Goal: Transaction & Acquisition: Purchase product/service

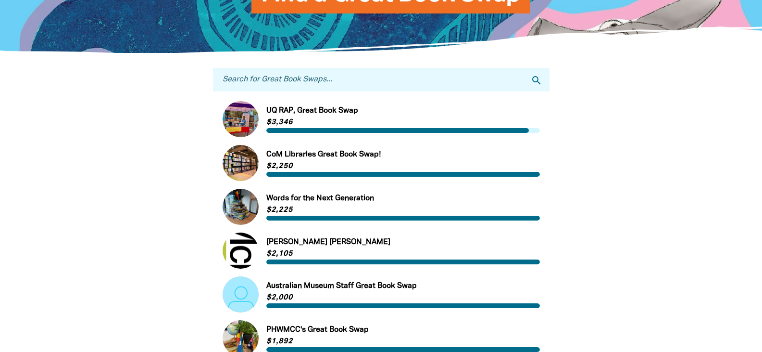
scroll to position [144, 0]
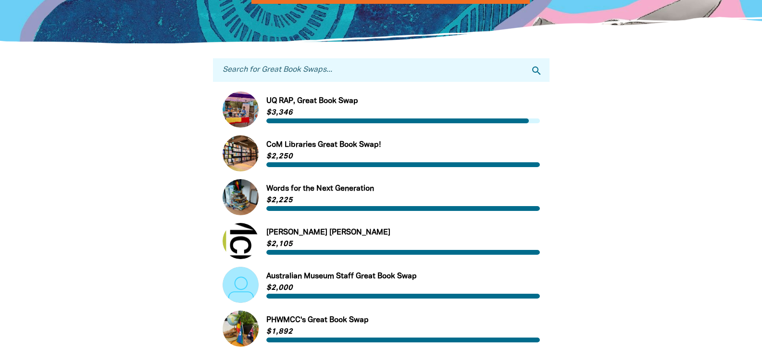
click at [334, 190] on link "Link to Words for the Next Generation" at bounding box center [382, 197] width 318 height 36
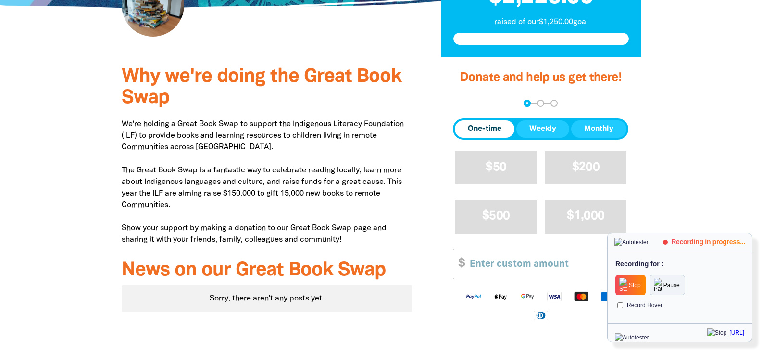
scroll to position [337, 0]
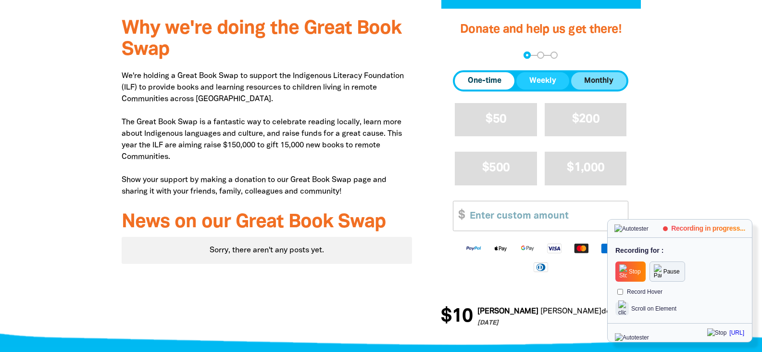
click at [607, 79] on span "Monthly" at bounding box center [598, 81] width 29 height 12
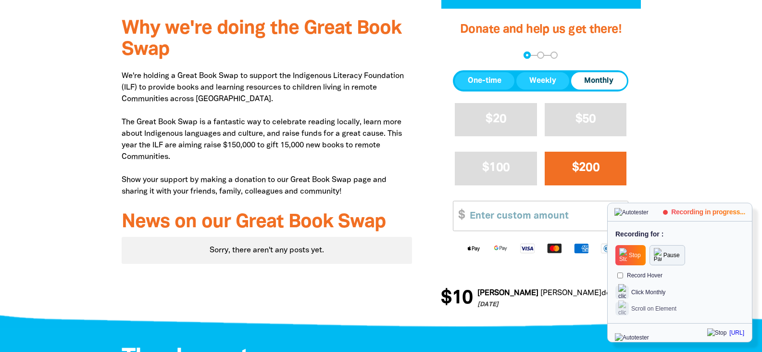
click at [568, 168] on button "$200" at bounding box center [586, 168] width 82 height 33
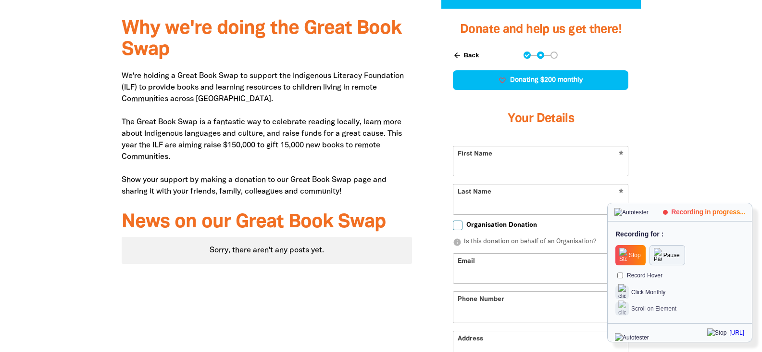
select select "IN"
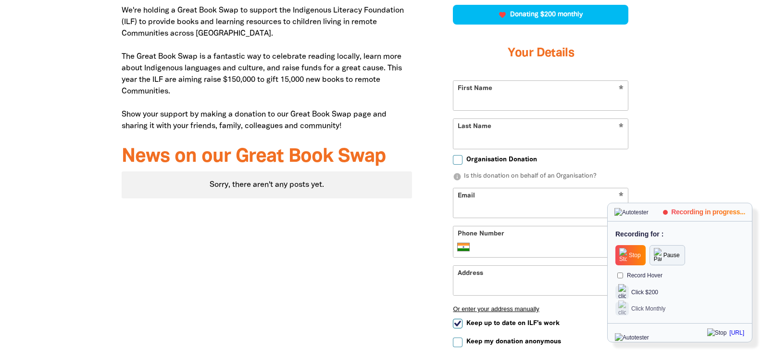
scroll to position [385, 0]
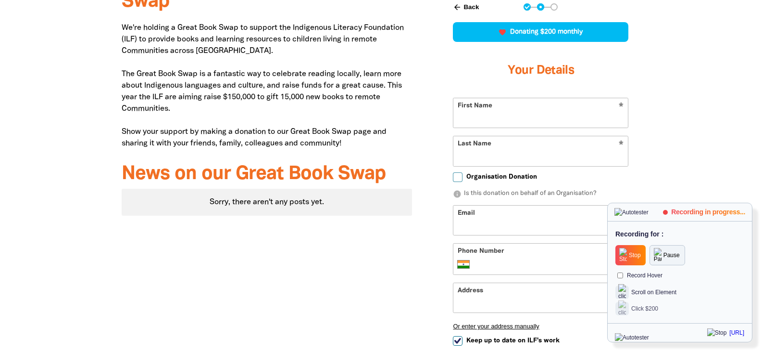
click at [516, 121] on input "First Name" at bounding box center [541, 112] width 175 height 29
type input "Test"
click at [489, 158] on input "Last Name" at bounding box center [541, 150] width 175 height 29
type input "Dream"
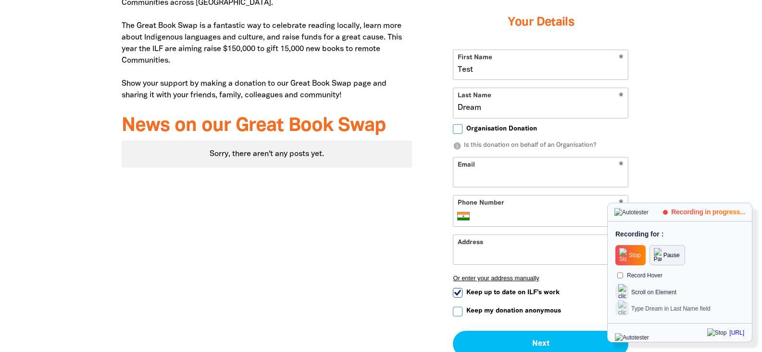
click at [458, 129] on input "Organisation Donation" at bounding box center [458, 129] width 10 height 10
checkbox input "true"
select select "IN"
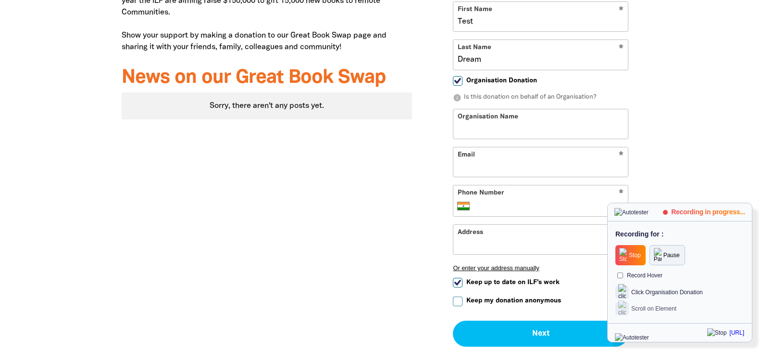
scroll to position [529, 0]
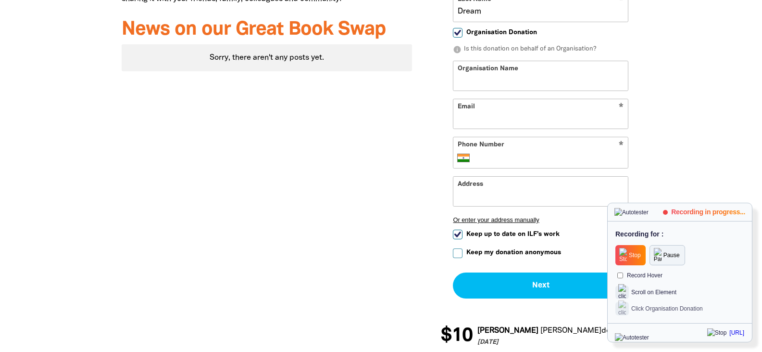
click at [495, 84] on input "Organisation Name" at bounding box center [541, 75] width 175 height 29
type input "JKL"
click at [568, 117] on input "Email" at bounding box center [541, 113] width 175 height 29
type input "test@test.com"
click at [610, 159] on input "Phone Number" at bounding box center [550, 158] width 147 height 12
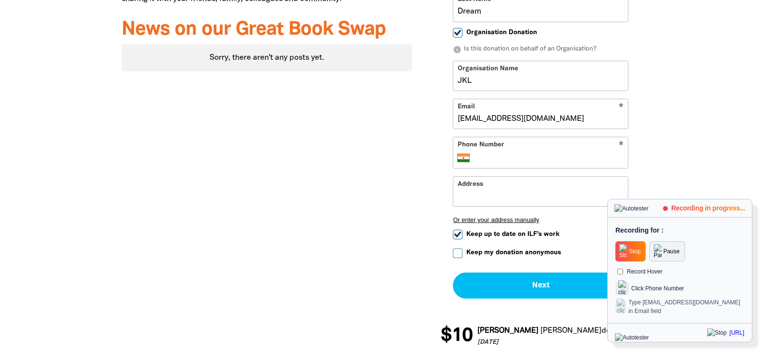
type input "11 1111 1111"
click at [537, 187] on input "Address" at bounding box center [541, 191] width 175 height 29
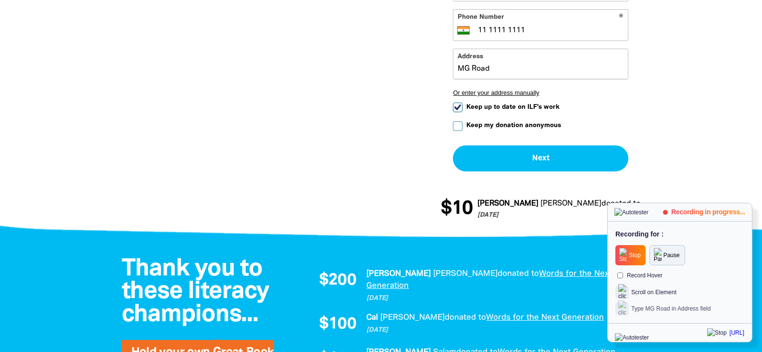
scroll to position [673, 0]
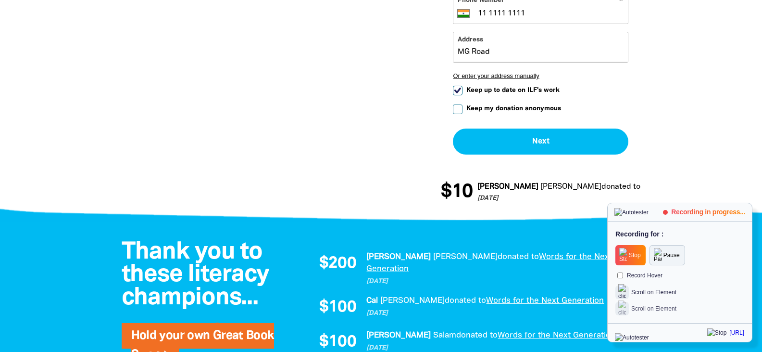
type input "MG Road"
click at [457, 108] on input "Keep my donation anonymous" at bounding box center [458, 109] width 10 height 10
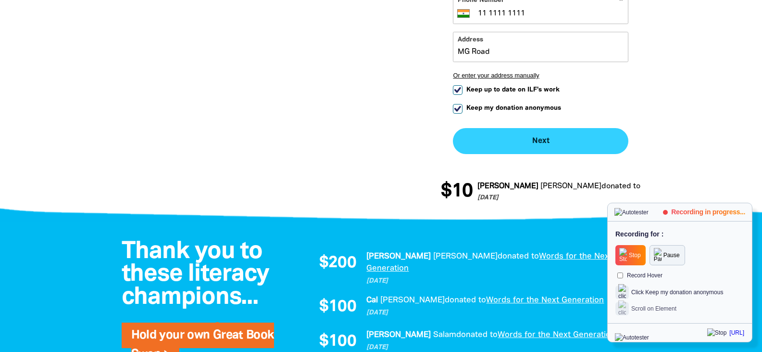
click at [530, 143] on button "Next chevron_right" at bounding box center [541, 141] width 176 height 26
checkbox input "false"
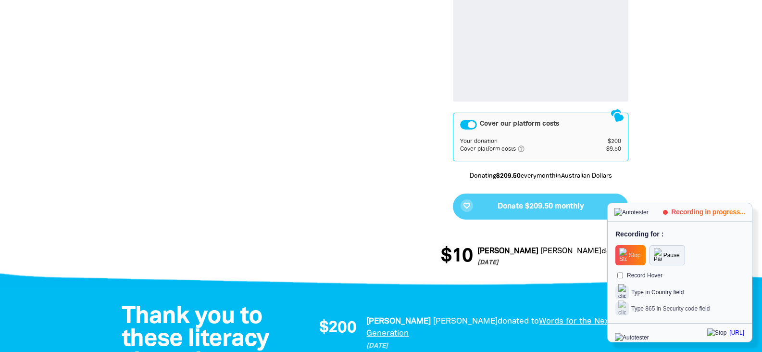
scroll to position [654, 0]
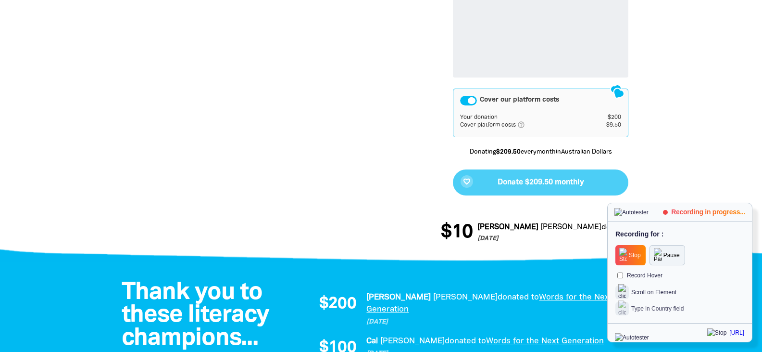
click at [526, 182] on div "favorite_border Donate $209.50 monthly" at bounding box center [541, 182] width 176 height 26
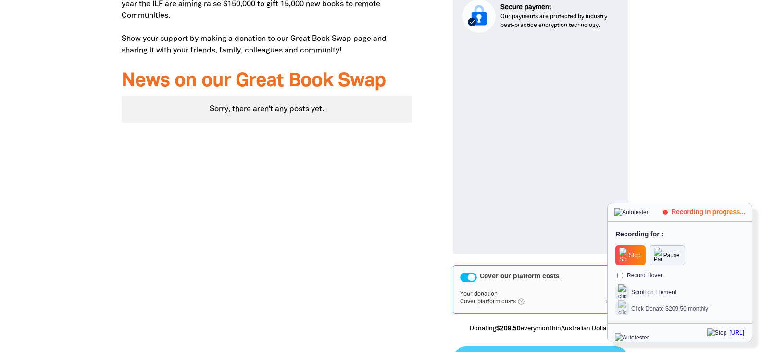
scroll to position [462, 0]
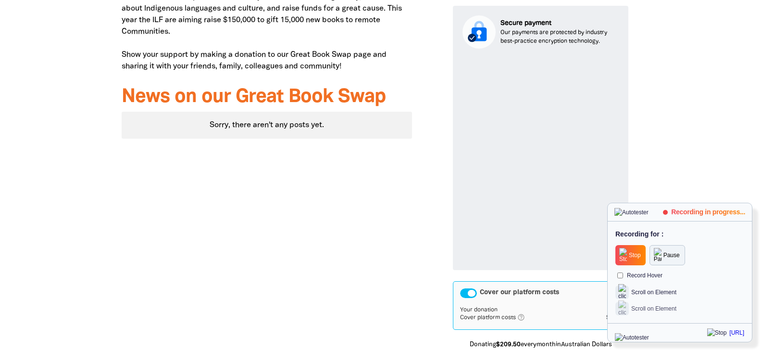
click at [637, 258] on span "Stop" at bounding box center [635, 255] width 12 height 7
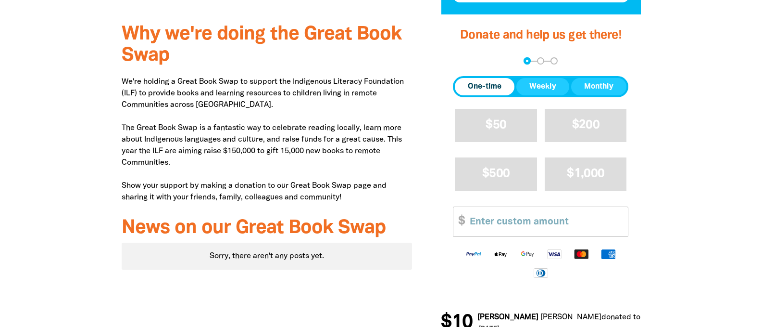
scroll to position [337, 0]
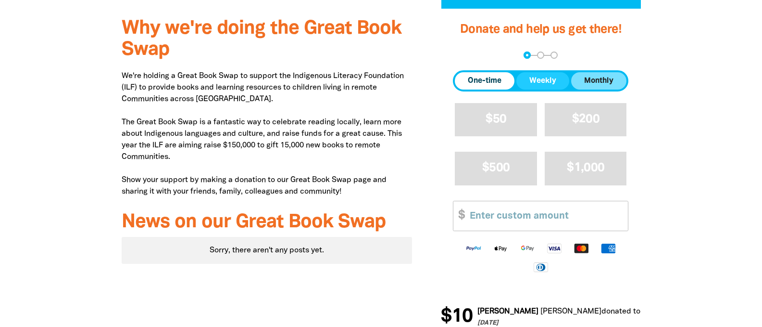
click at [599, 81] on span "Monthly" at bounding box center [598, 81] width 29 height 12
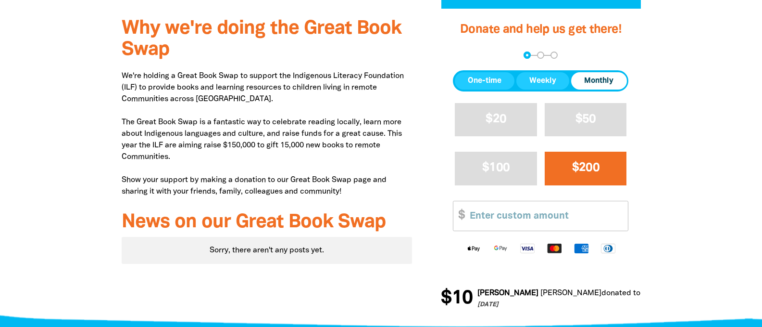
click at [586, 168] on span "$200" at bounding box center [585, 167] width 27 height 11
select select "IN"
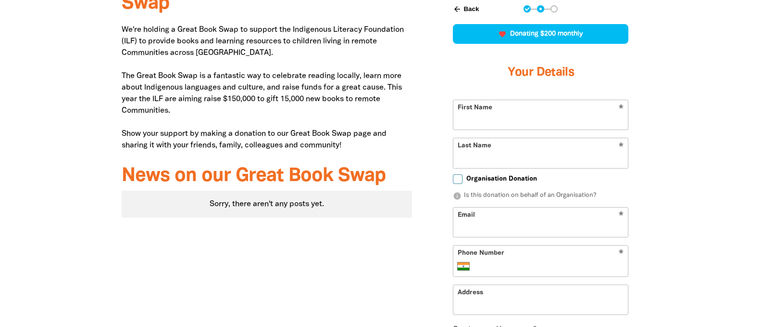
scroll to position [385, 0]
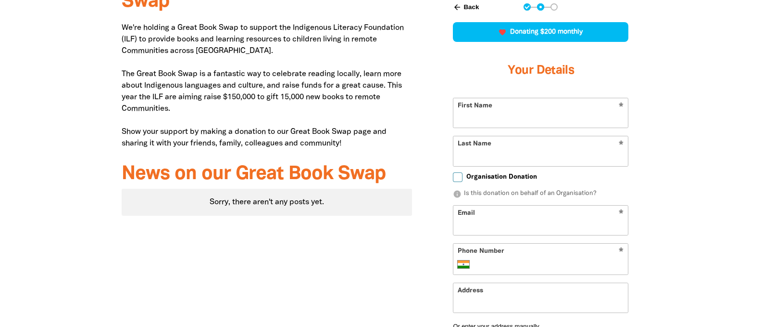
click at [541, 113] on input "First Name" at bounding box center [541, 112] width 175 height 29
type input "Test"
click at [541, 151] on input "Last Name" at bounding box center [541, 150] width 175 height 29
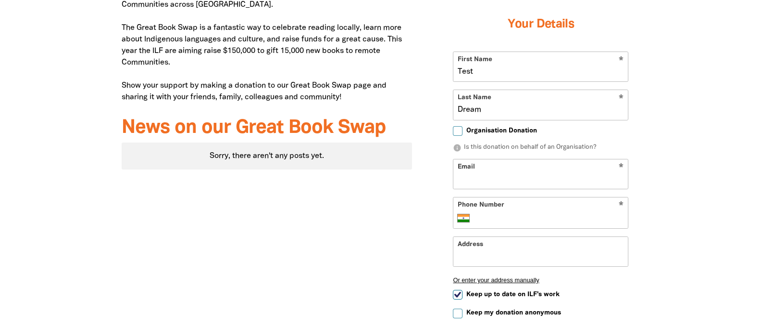
scroll to position [433, 0]
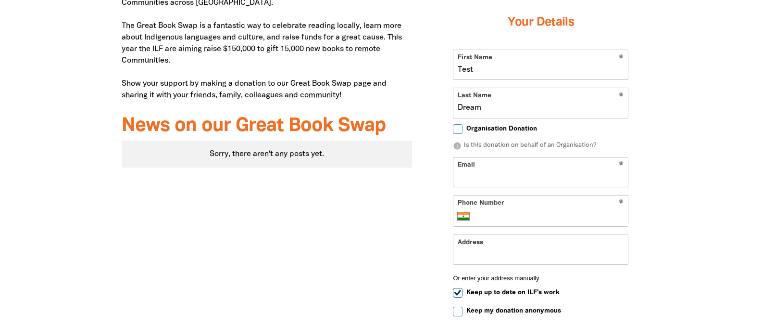
type input "Dream"
click at [458, 129] on input "Organisation Donation" at bounding box center [458, 129] width 10 height 10
checkbox input "true"
select select "IN"
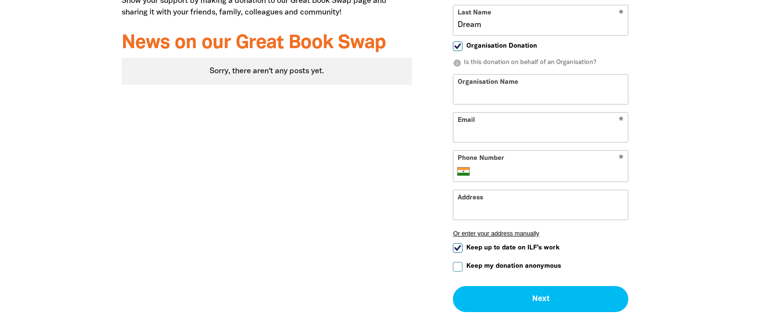
scroll to position [529, 0]
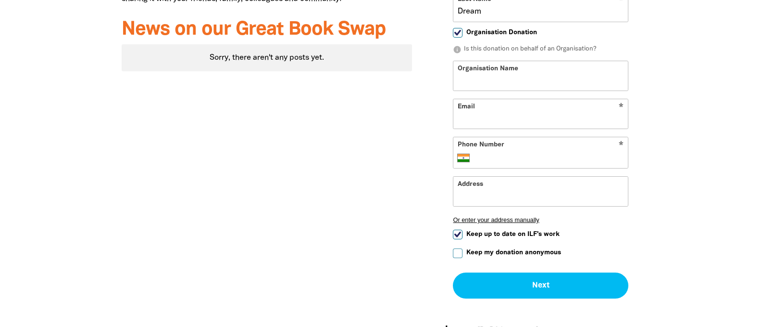
click at [541, 76] on input "Organisation Name" at bounding box center [541, 75] width 175 height 29
type input "JKL"
click at [541, 114] on input "Email" at bounding box center [541, 113] width 175 height 29
type input "test@test.com"
click at [551, 158] on input "Phone Number" at bounding box center [550, 158] width 147 height 12
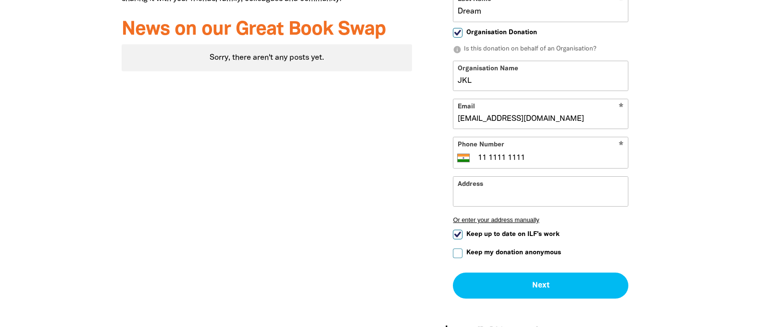
type input "11 1111 1111"
click at [541, 191] on input "Address" at bounding box center [541, 191] width 175 height 29
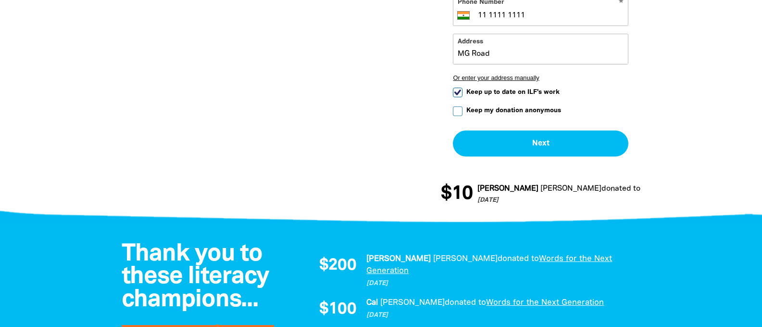
scroll to position [673, 0]
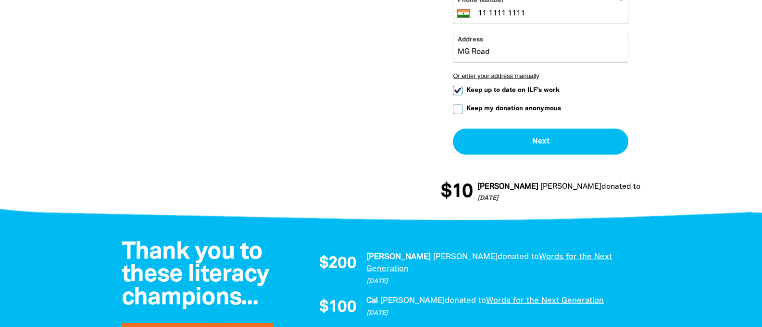
type input "MG Road"
click at [458, 110] on input "Keep my donation anonymous" at bounding box center [458, 109] width 10 height 10
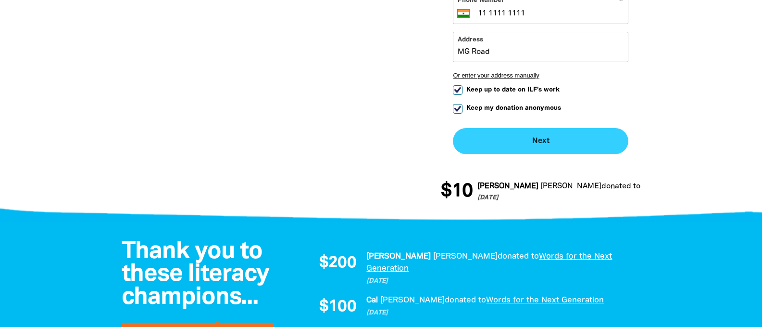
click at [541, 141] on button "Next chevron_right" at bounding box center [541, 141] width 176 height 26
checkbox input "false"
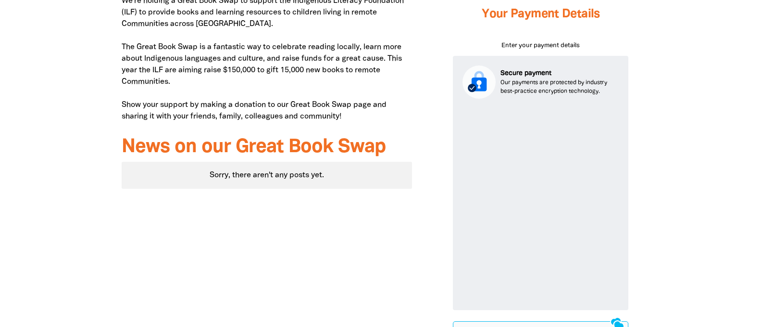
scroll to position [414, 0]
